Goal: Task Accomplishment & Management: Complete application form

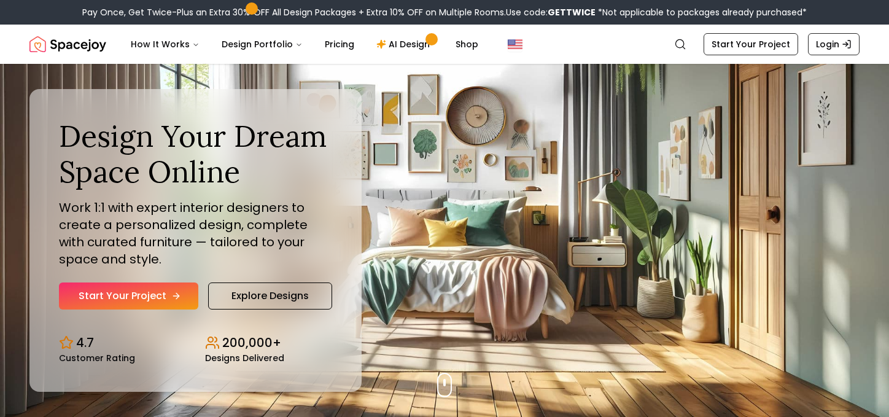
click at [149, 298] on link "Start Your Project" at bounding box center [128, 295] width 139 height 27
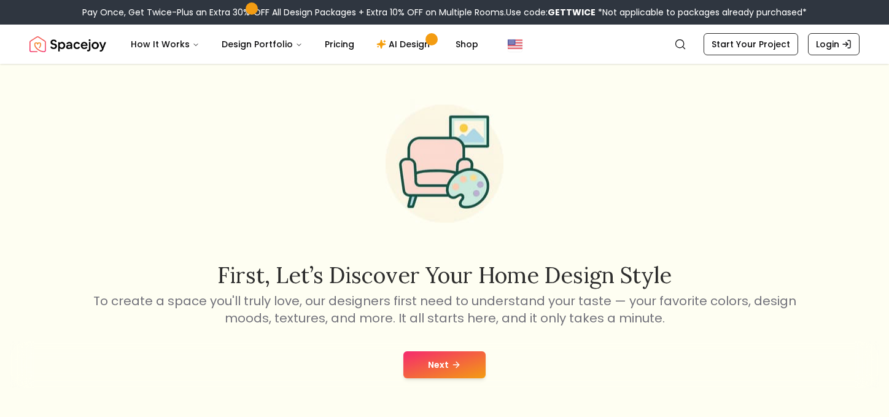
click at [444, 368] on button "Next" at bounding box center [444, 364] width 82 height 27
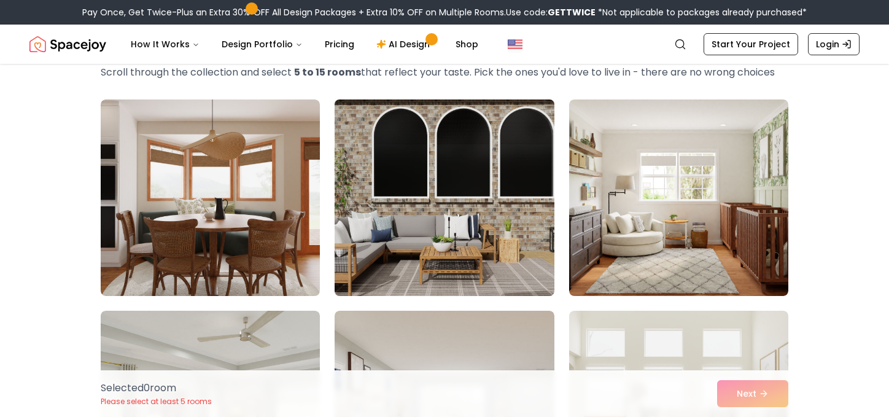
scroll to position [72, 0]
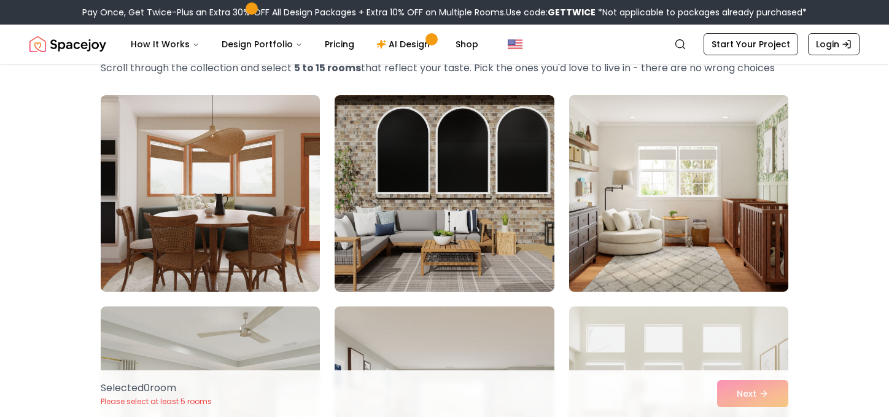
click at [604, 228] on img at bounding box center [678, 193] width 230 height 206
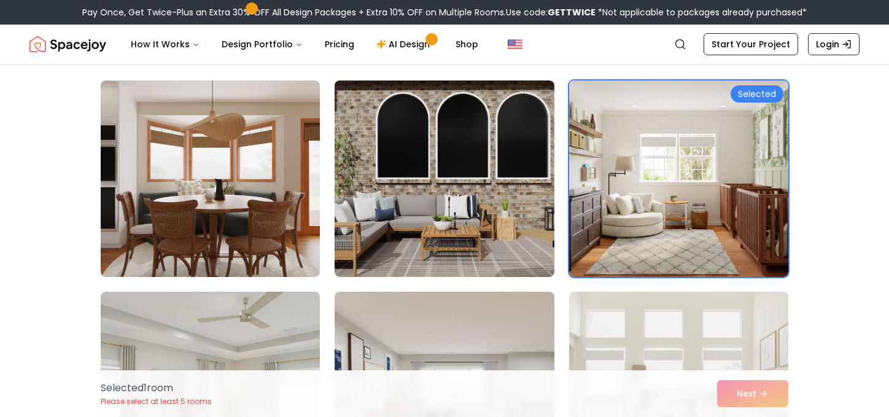
scroll to position [112, 0]
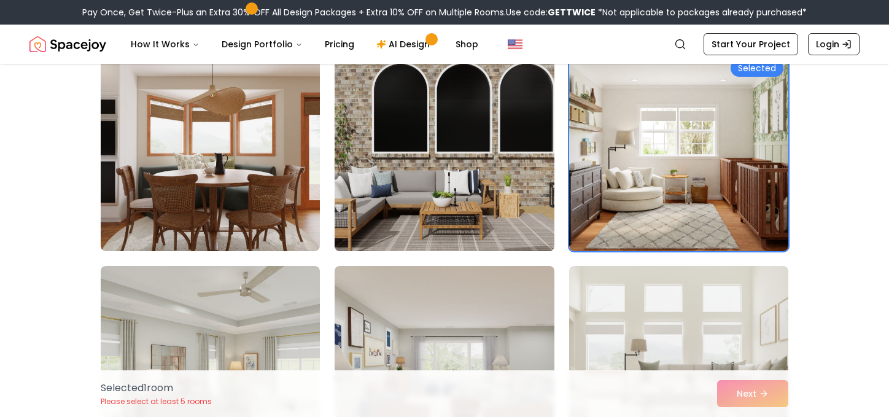
click at [513, 161] on img at bounding box center [444, 153] width 230 height 206
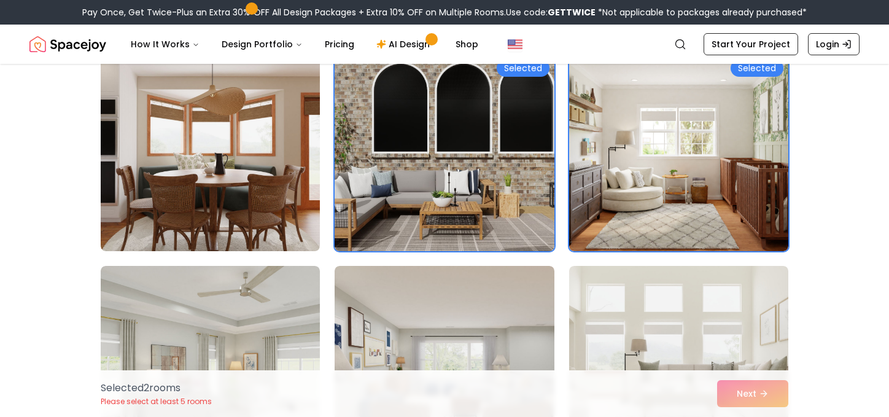
click at [512, 180] on img at bounding box center [444, 153] width 230 height 206
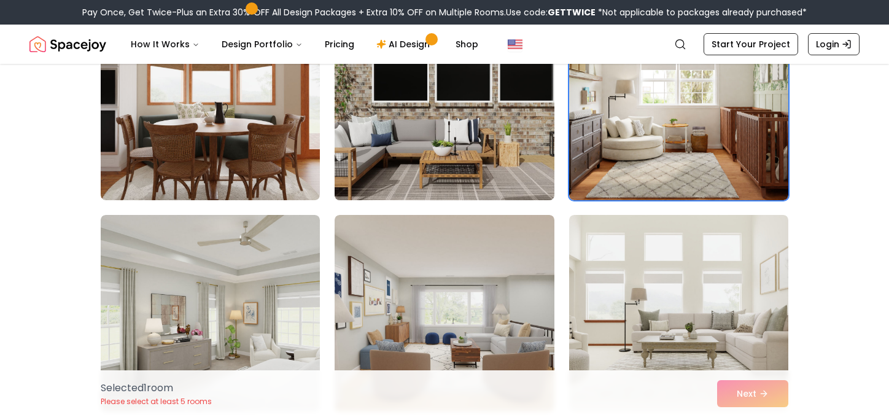
scroll to position [198, 0]
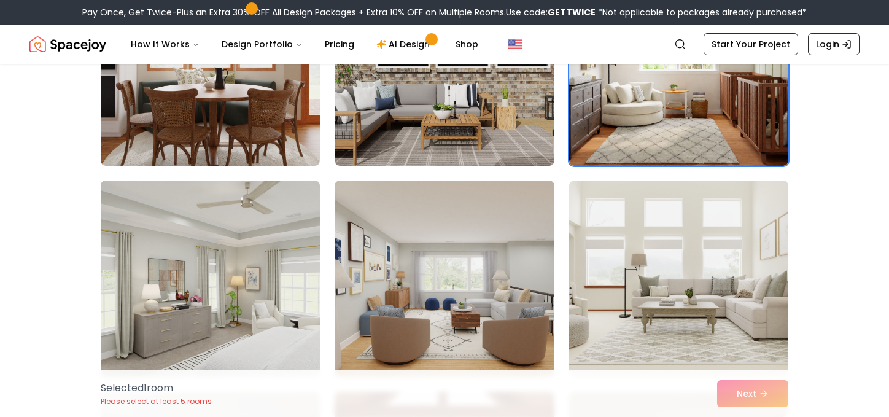
click at [250, 276] on img at bounding box center [210, 279] width 230 height 206
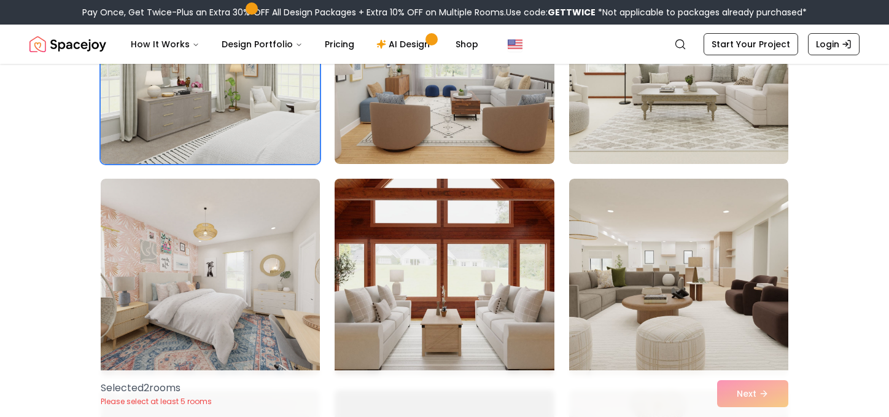
click at [478, 272] on img at bounding box center [444, 277] width 230 height 206
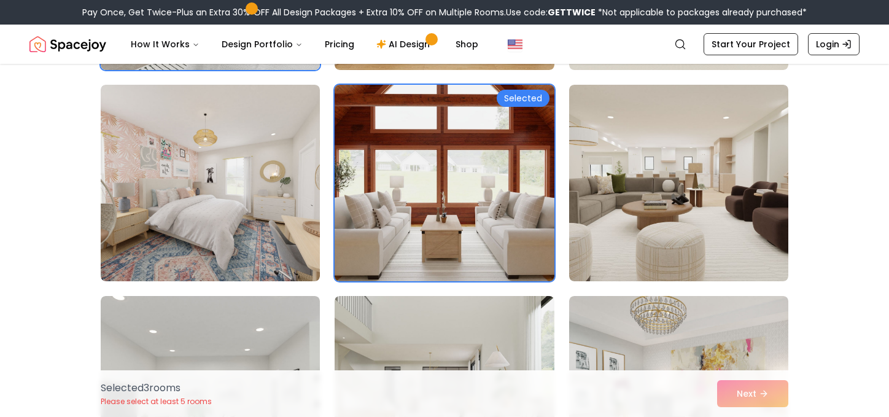
scroll to position [536, 0]
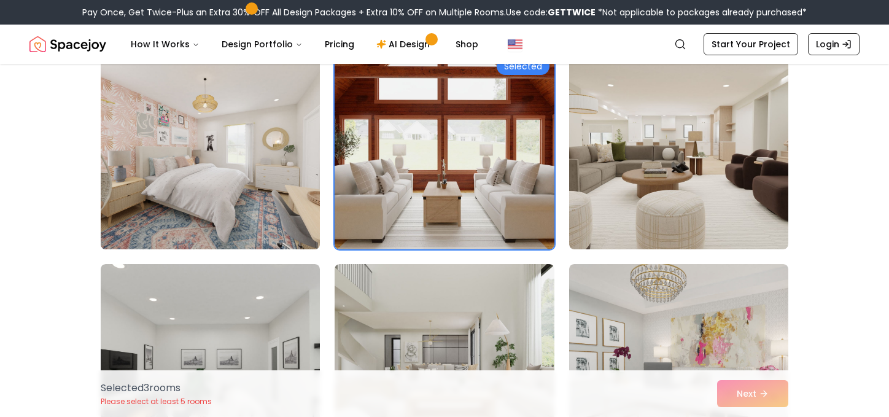
click at [257, 171] on img at bounding box center [210, 151] width 230 height 206
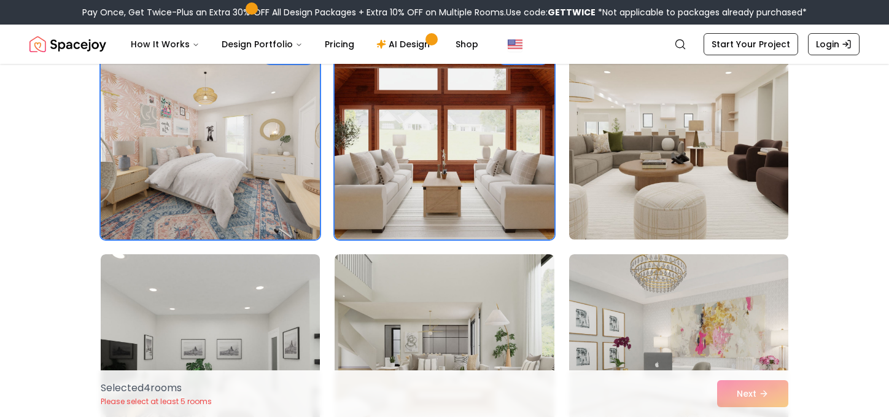
click at [638, 156] on img at bounding box center [678, 141] width 230 height 206
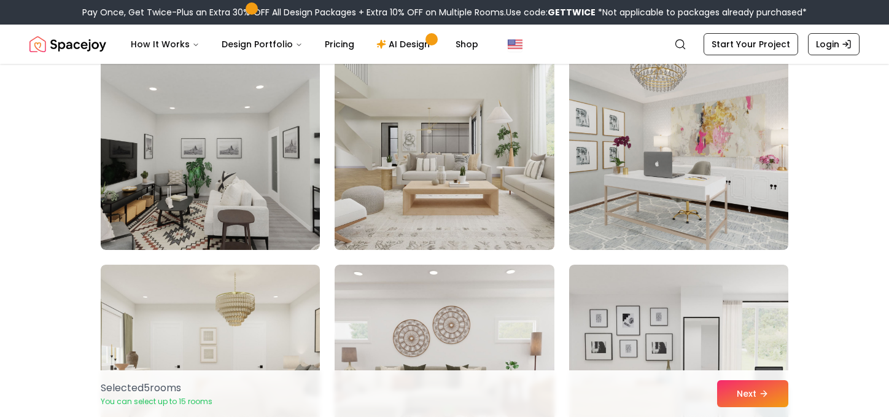
click at [460, 142] on img at bounding box center [444, 151] width 230 height 206
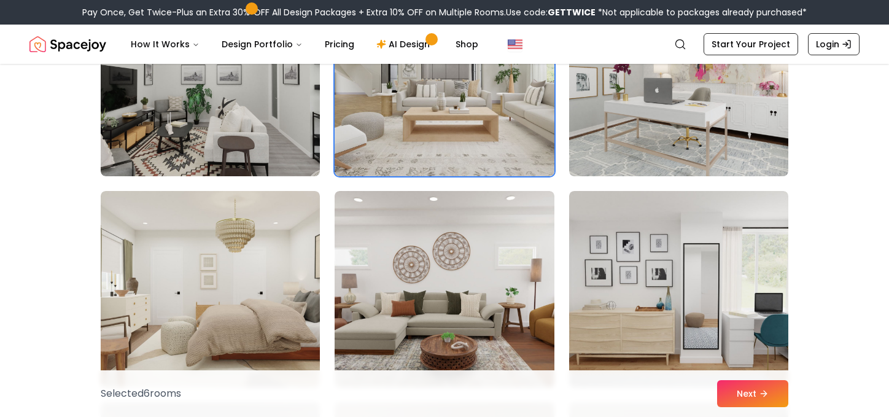
scroll to position [824, 0]
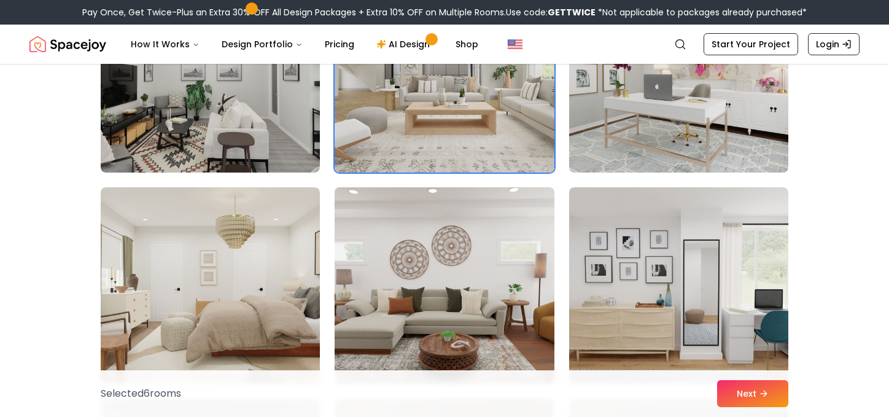
click at [469, 307] on img at bounding box center [444, 285] width 230 height 206
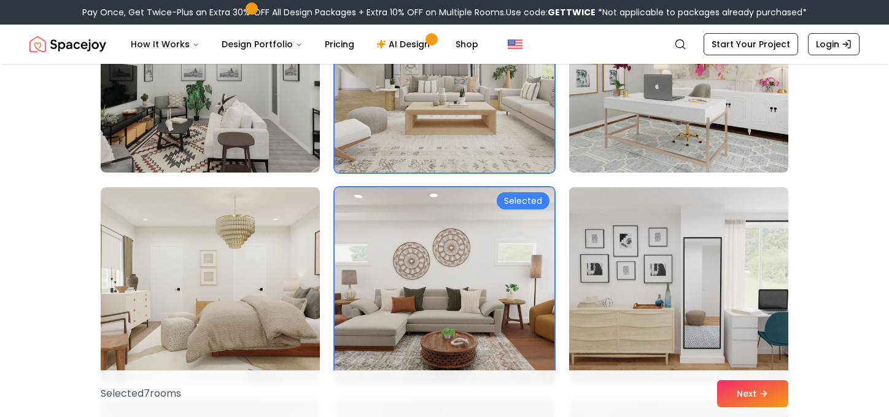
click at [608, 294] on img at bounding box center [678, 285] width 230 height 206
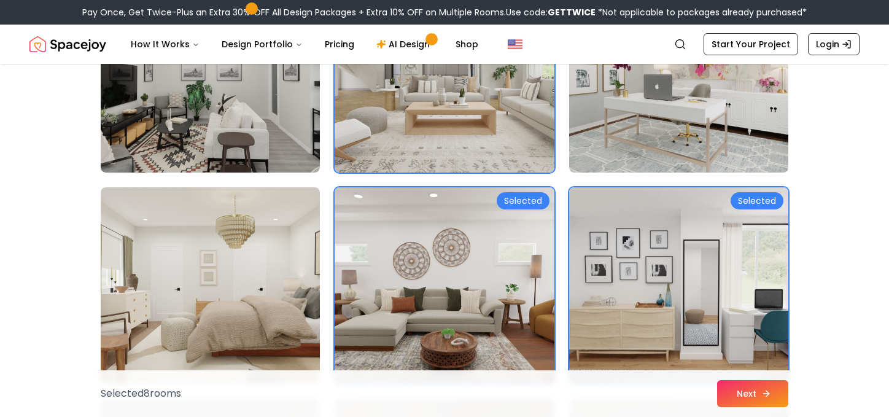
click at [733, 392] on button "Next" at bounding box center [752, 393] width 71 height 27
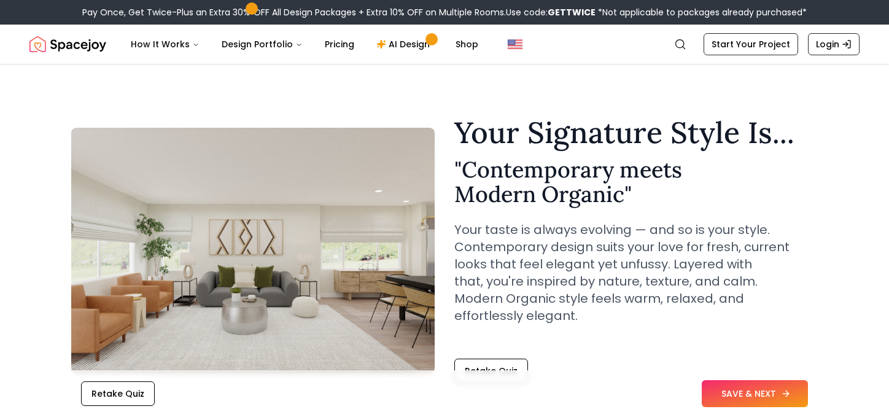
click at [762, 390] on button "SAVE & NEXT" at bounding box center [755, 393] width 106 height 27
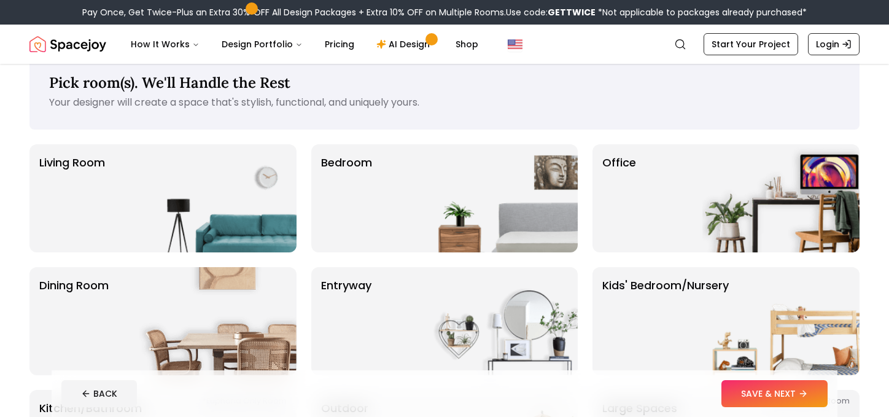
scroll to position [24, 0]
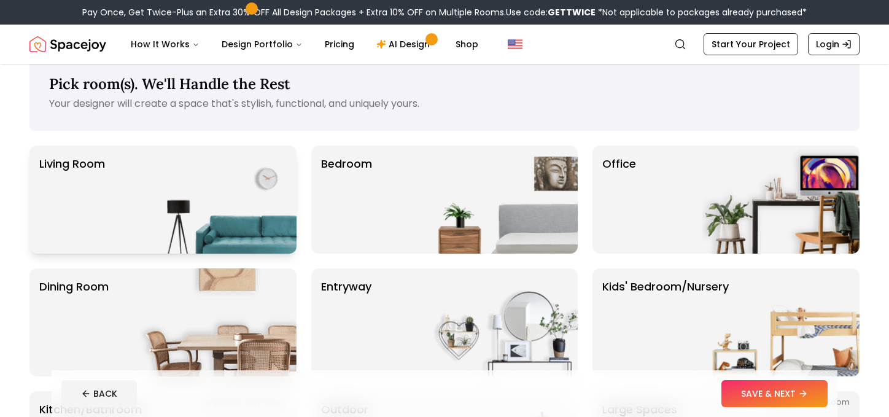
click at [204, 184] on img at bounding box center [217, 199] width 157 height 108
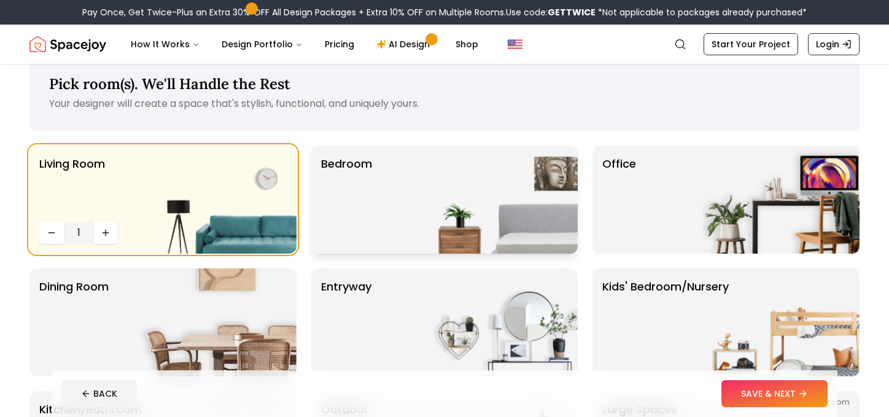
click at [357, 206] on p "Bedroom" at bounding box center [346, 199] width 51 height 88
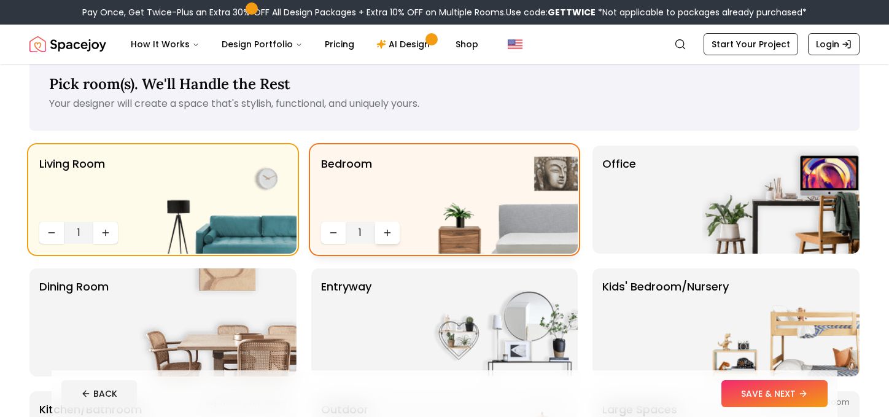
click at [385, 237] on icon "Increase quantity" at bounding box center [387, 233] width 10 height 10
click at [333, 230] on icon "Decrease quantity" at bounding box center [333, 233] width 10 height 10
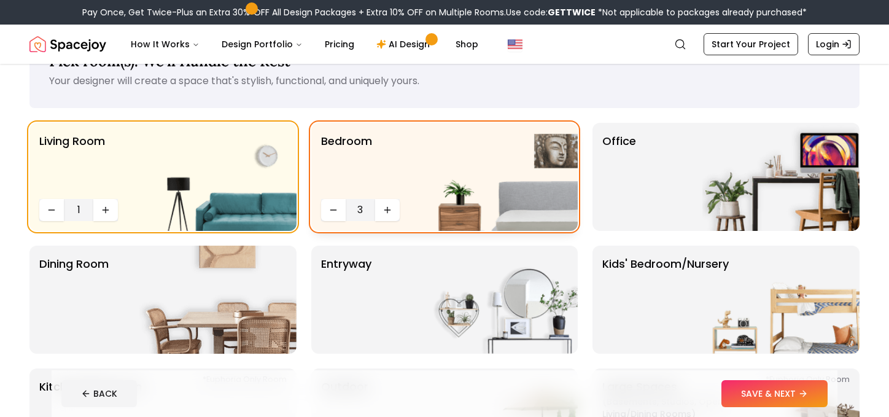
scroll to position [47, 0]
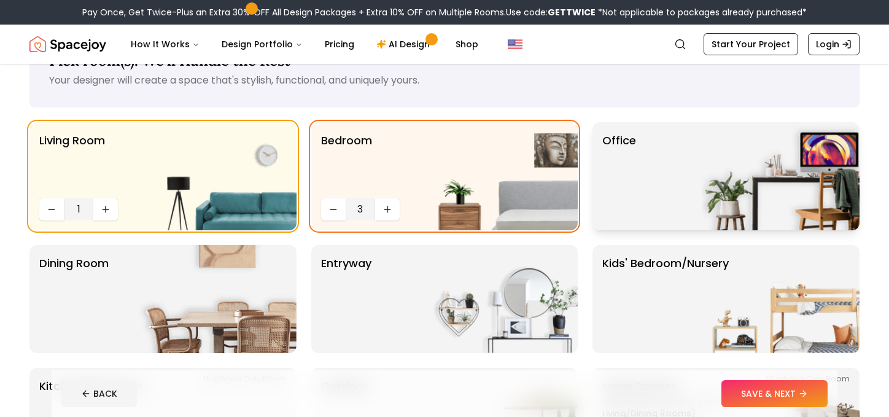
click at [673, 171] on div "Office" at bounding box center [725, 176] width 267 height 108
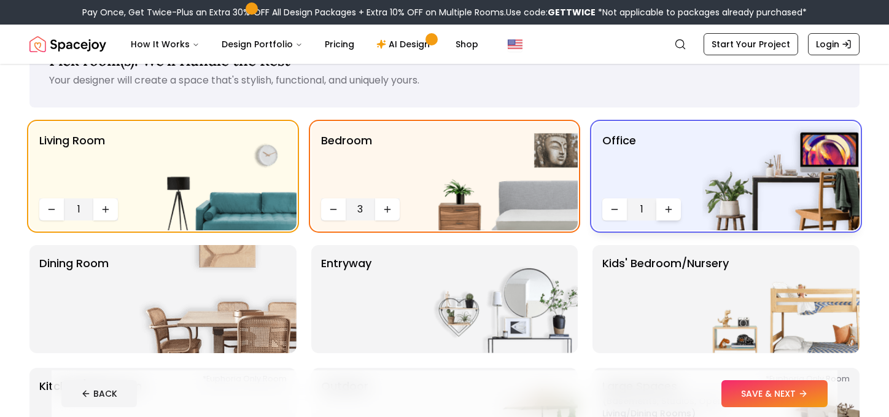
click at [673, 217] on button "Increase quantity" at bounding box center [668, 209] width 25 height 22
click at [616, 212] on icon "Decrease quantity" at bounding box center [614, 209] width 10 height 10
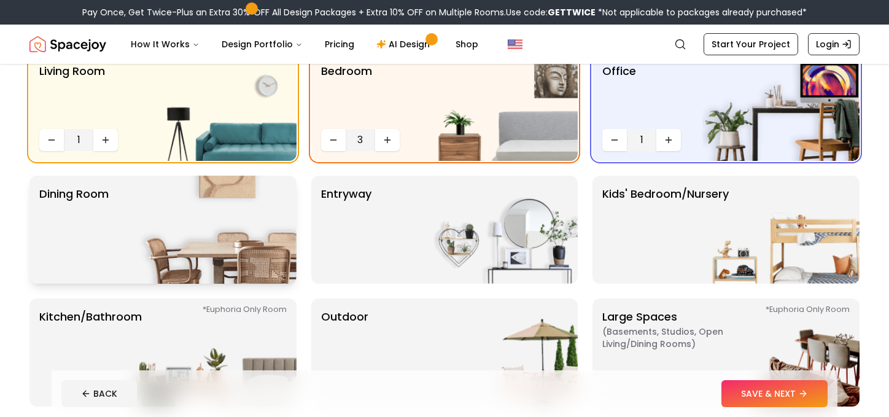
scroll to position [117, 0]
click at [366, 269] on p "entryway" at bounding box center [346, 229] width 50 height 88
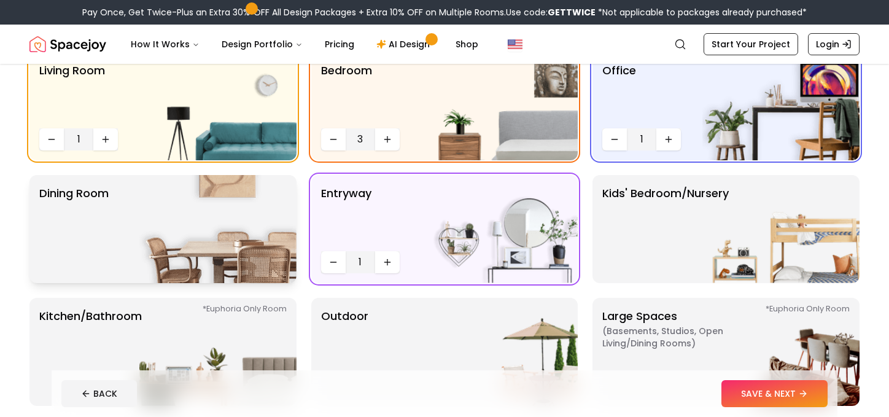
click at [253, 244] on img at bounding box center [217, 229] width 157 height 108
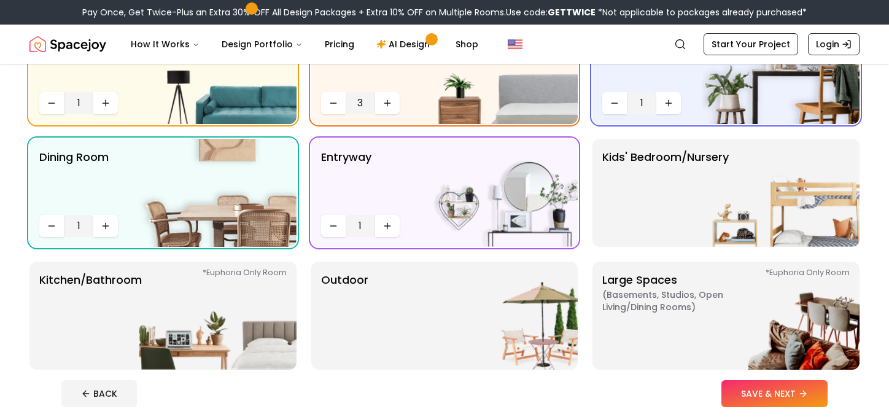
scroll to position [153, 0]
click at [615, 215] on p "Kids' Bedroom/Nursery" at bounding box center [665, 193] width 126 height 88
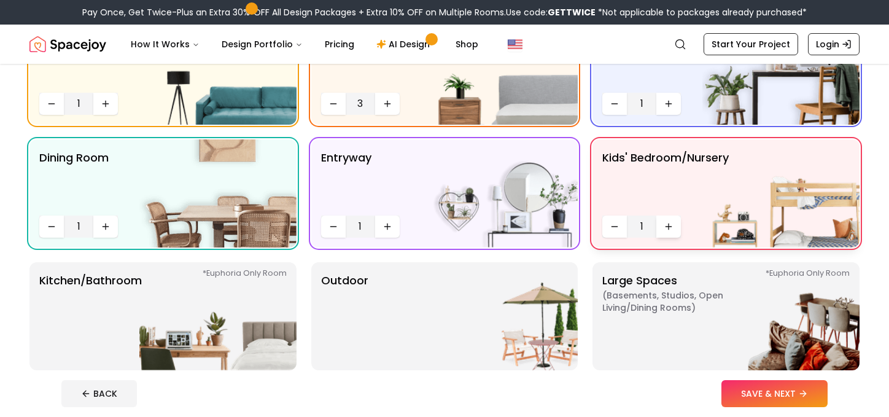
click at [665, 230] on icon "Increase quantity" at bounding box center [668, 227] width 10 height 10
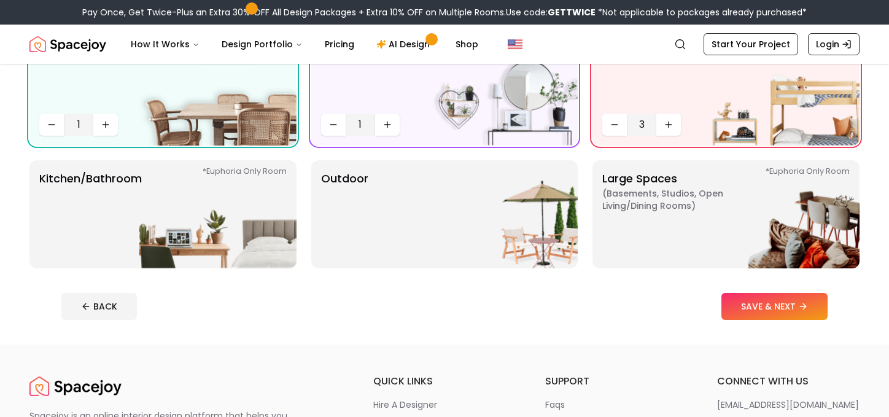
scroll to position [260, 0]
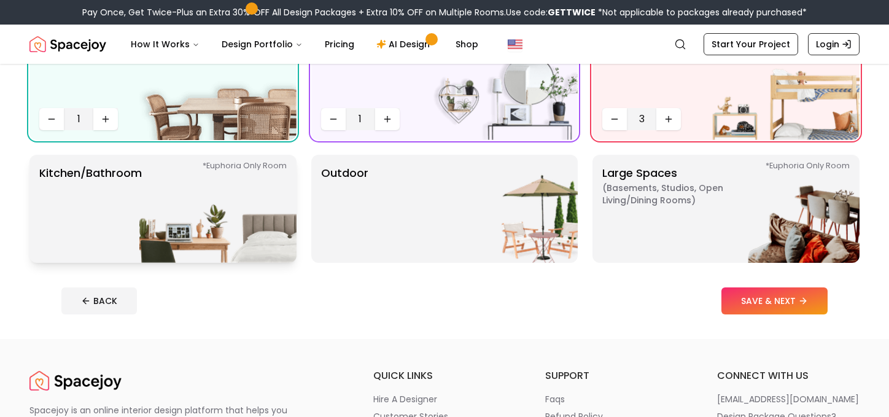
click at [226, 242] on img at bounding box center [217, 209] width 157 height 108
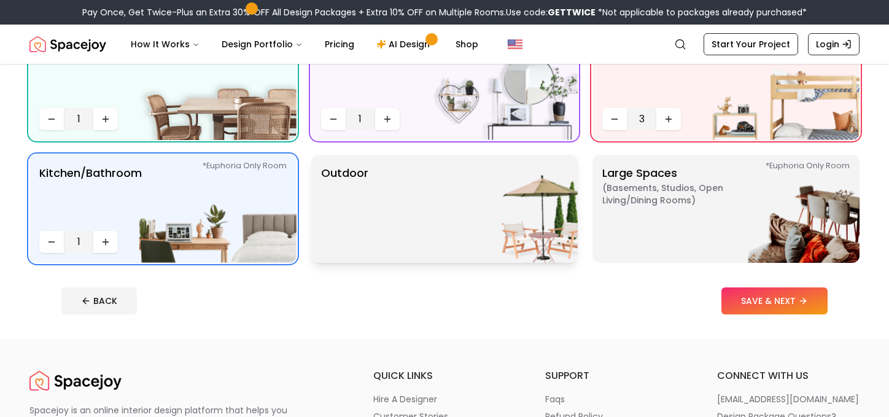
click at [423, 225] on img at bounding box center [498, 209] width 157 height 108
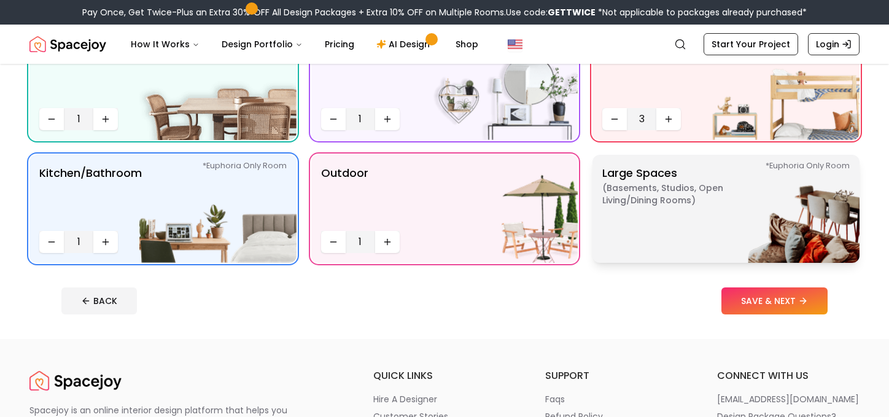
click at [648, 236] on p "Large Spaces ( Basements, Studios, Open living/dining rooms ) *Euphoria Only Ro…" at bounding box center [678, 208] width 153 height 88
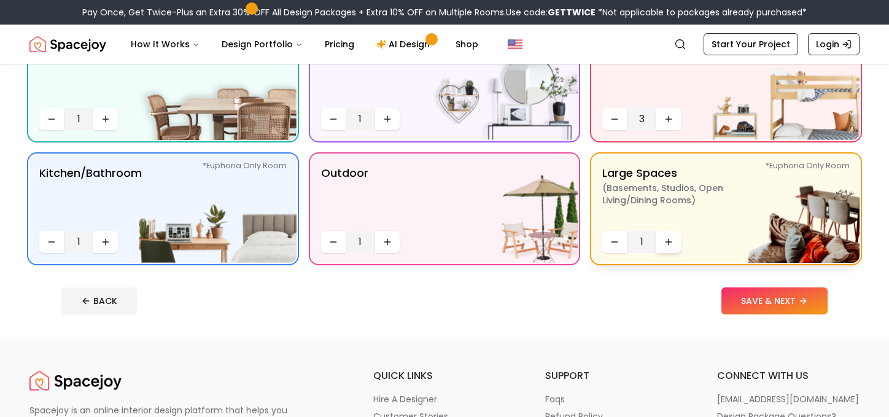
click at [663, 247] on button "Increase quantity" at bounding box center [668, 242] width 25 height 22
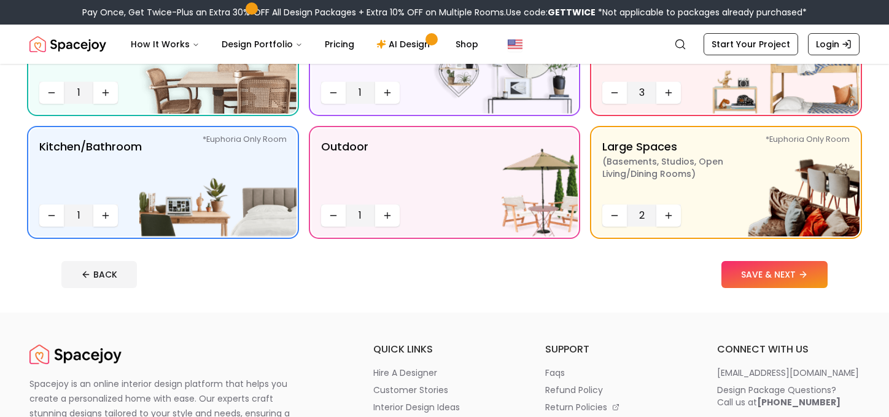
scroll to position [290, 0]
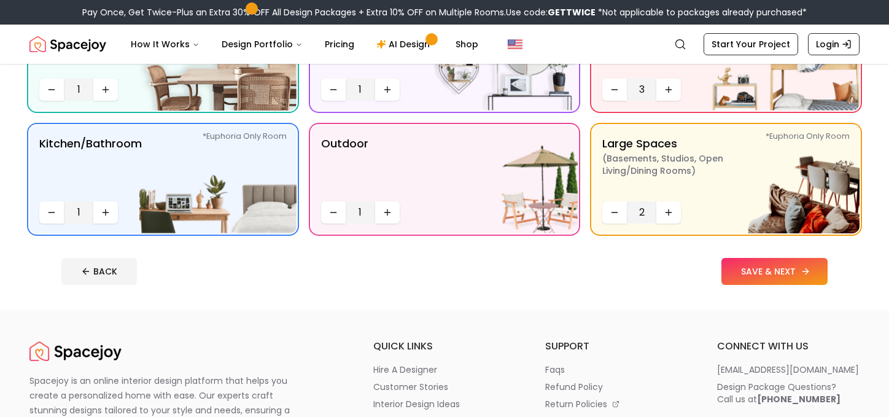
click at [778, 277] on button "SAVE & NEXT" at bounding box center [774, 271] width 106 height 27
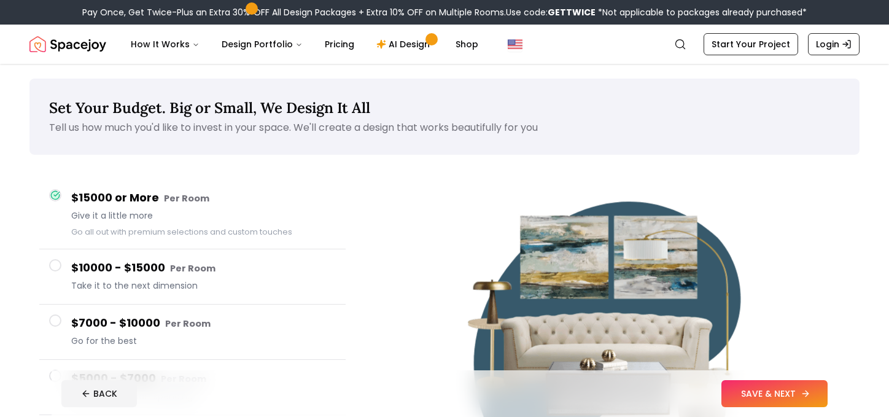
click at [746, 393] on button "SAVE & NEXT" at bounding box center [774, 393] width 106 height 27
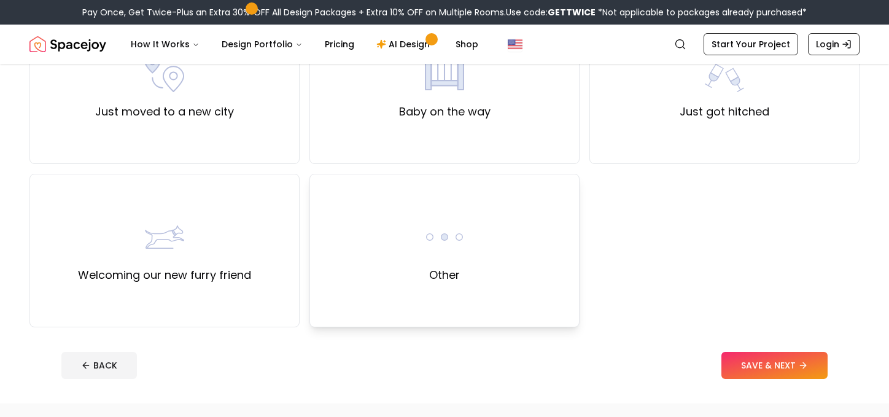
scroll to position [489, 0]
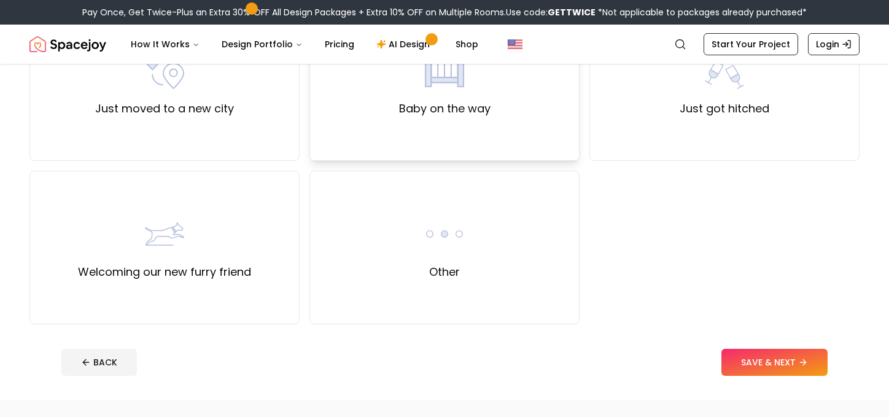
click at [468, 126] on div "Baby on the way" at bounding box center [444, 83] width 270 height 153
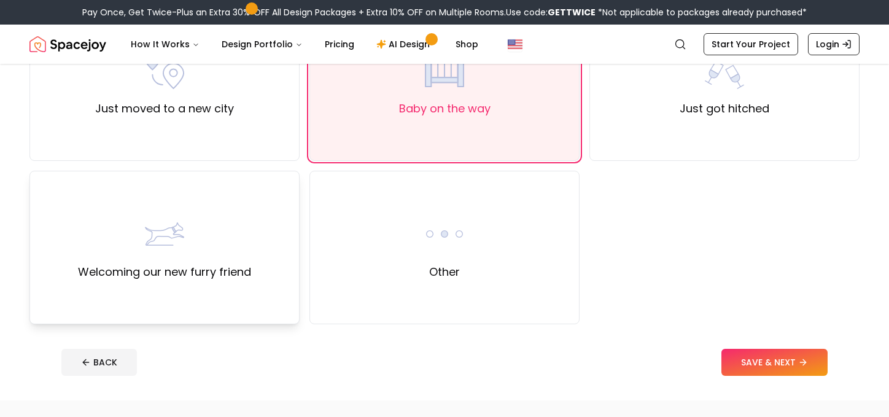
click at [157, 253] on img at bounding box center [164, 233] width 39 height 39
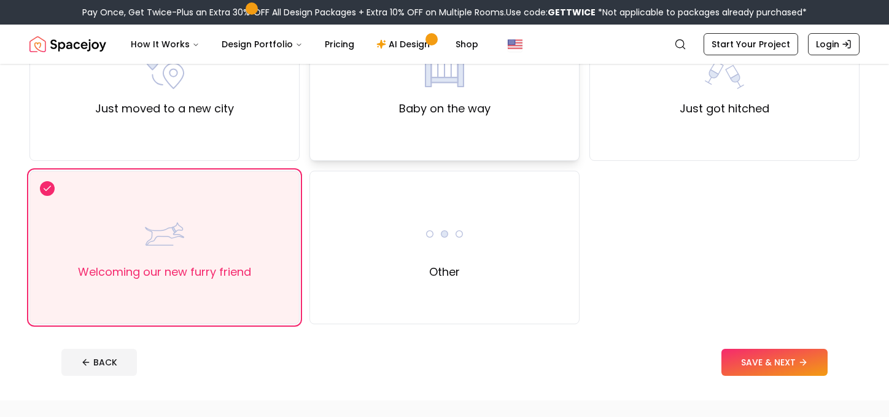
click at [433, 125] on div "Baby on the way" at bounding box center [444, 83] width 270 height 153
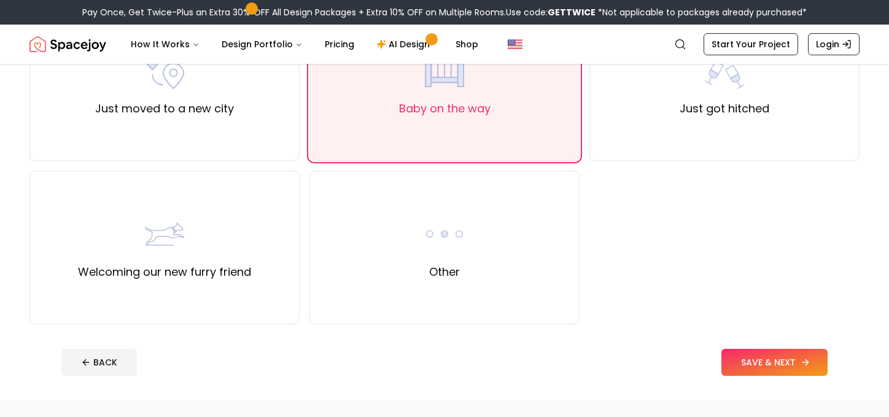
click at [797, 357] on button "SAVE & NEXT" at bounding box center [774, 362] width 106 height 27
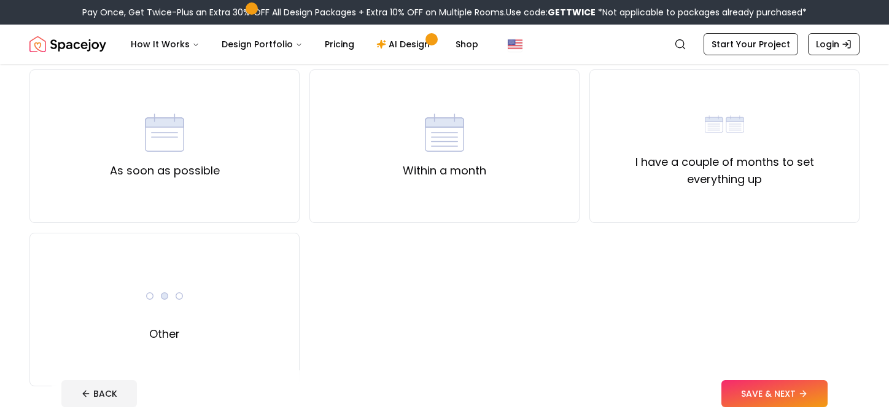
scroll to position [102, 0]
click at [646, 151] on label "I have a couple of months to set everything up" at bounding box center [724, 168] width 249 height 34
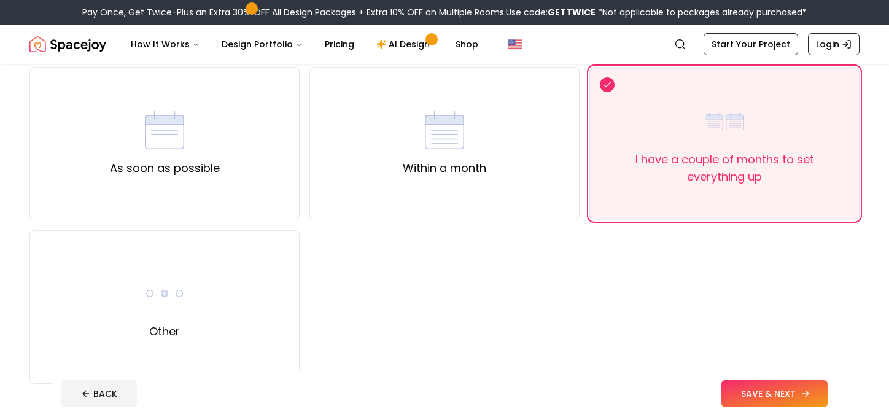
click at [773, 398] on button "SAVE & NEXT" at bounding box center [774, 393] width 106 height 27
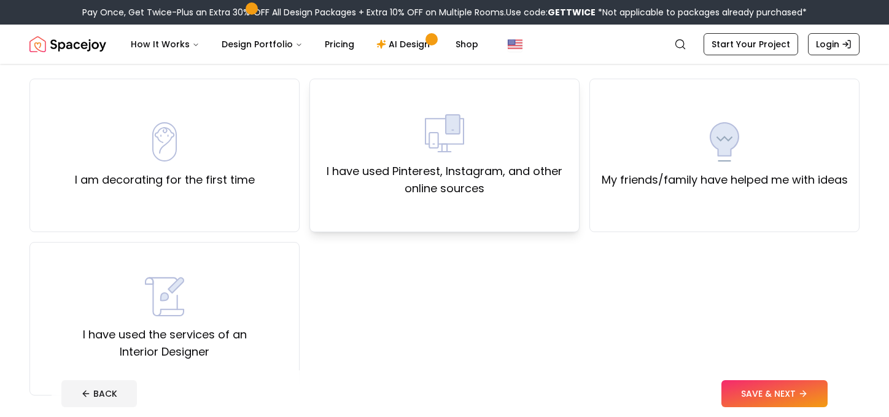
scroll to position [96, 0]
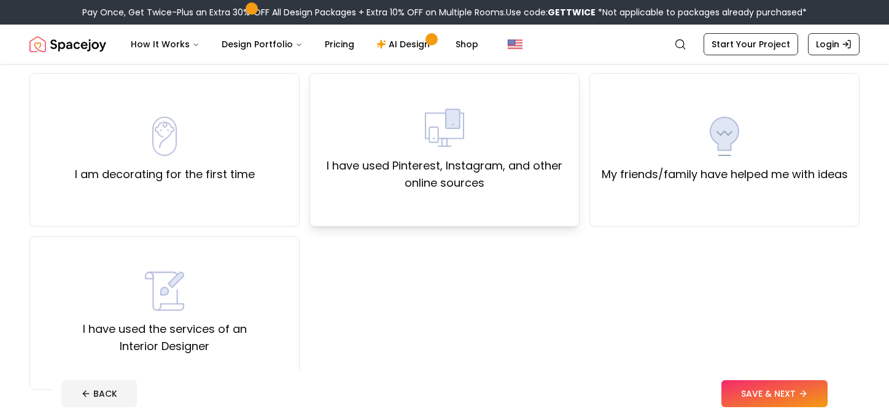
click at [519, 178] on label "I have used Pinterest, Instagram, and other online sources" at bounding box center [444, 174] width 249 height 34
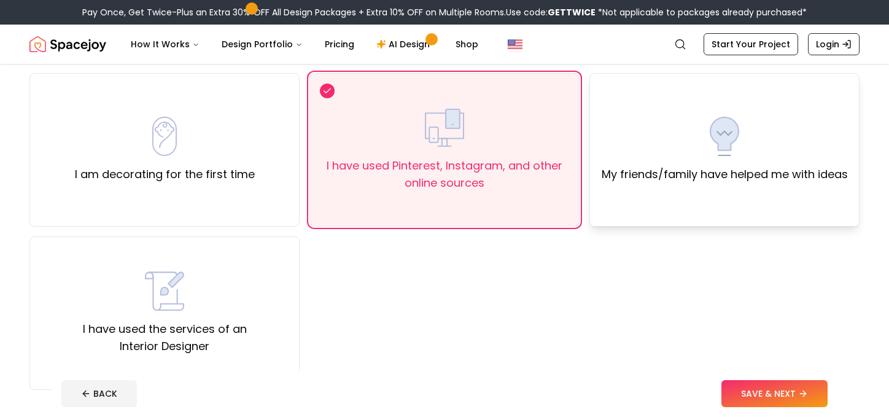
click at [644, 193] on div "My friends/family have helped me with ideas" at bounding box center [724, 149] width 270 height 153
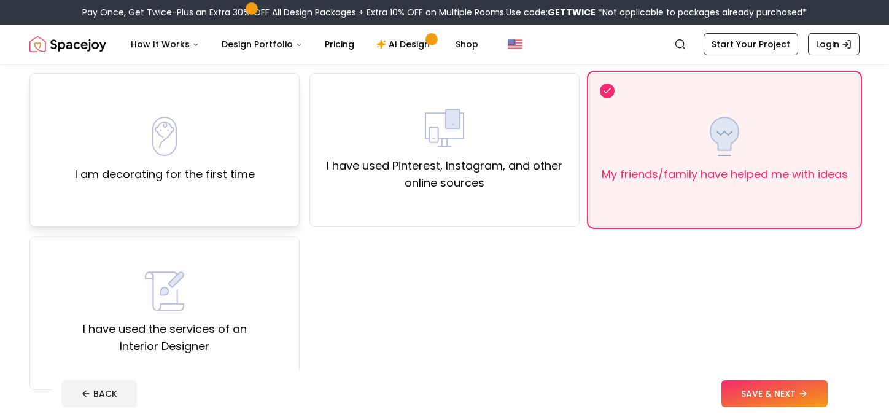
click at [206, 130] on div "I am decorating for the first time" at bounding box center [165, 150] width 180 height 66
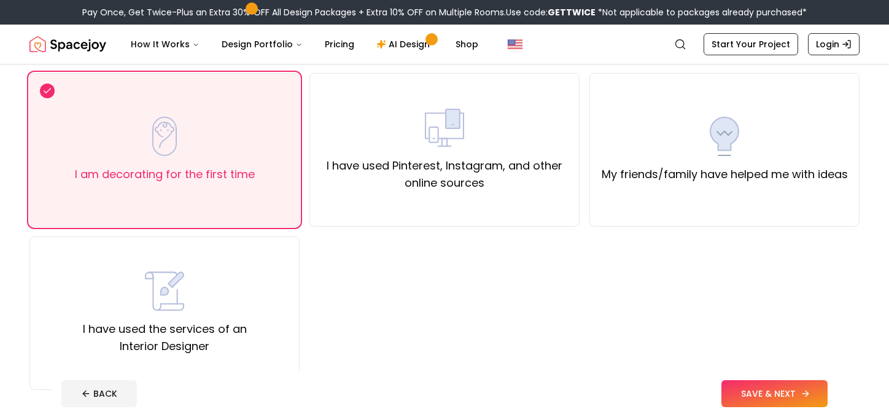
click at [773, 395] on button "SAVE & NEXT" at bounding box center [774, 393] width 106 height 27
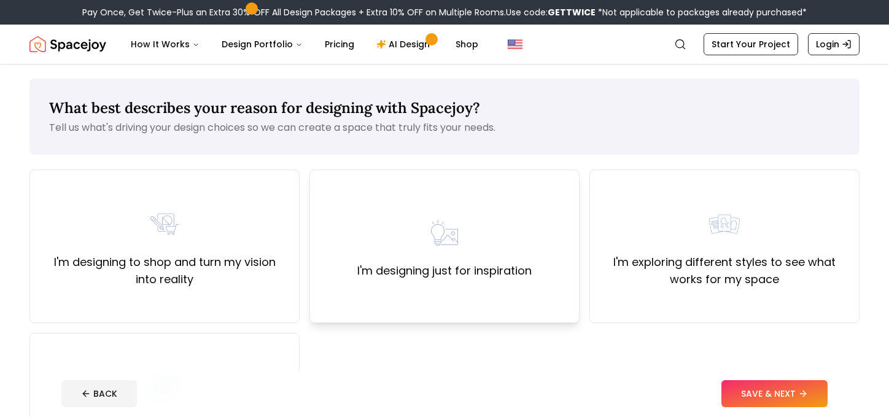
click at [517, 242] on div "I'm designing just for inspiration" at bounding box center [444, 246] width 174 height 66
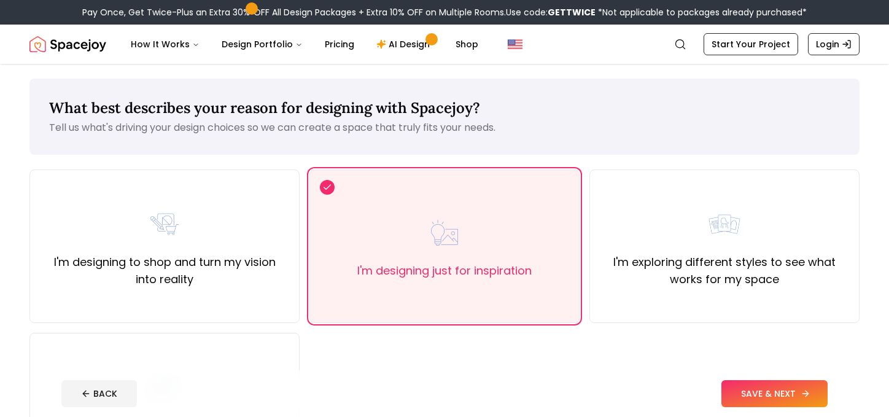
click at [772, 394] on button "SAVE & NEXT" at bounding box center [774, 393] width 106 height 27
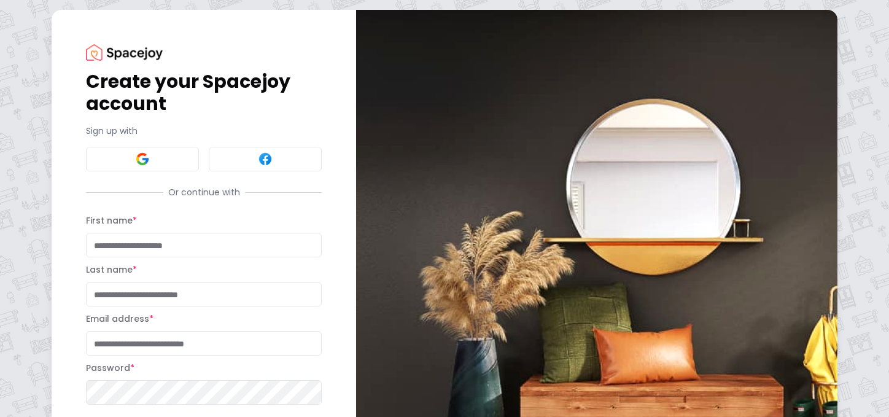
scroll to position [51, 0]
